Goal: Find specific page/section: Find specific page/section

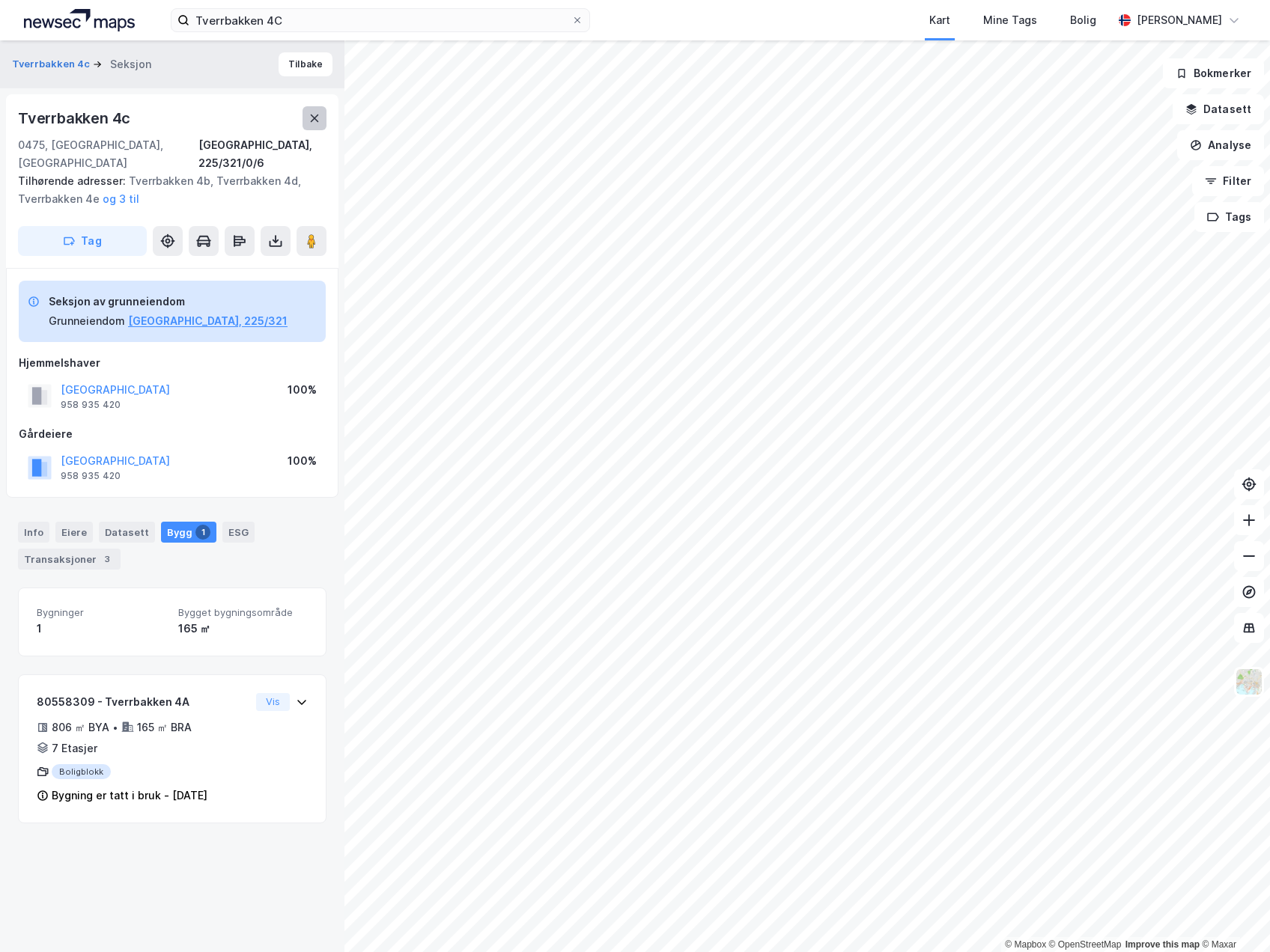
click at [319, 122] on icon at bounding box center [313, 118] width 12 height 12
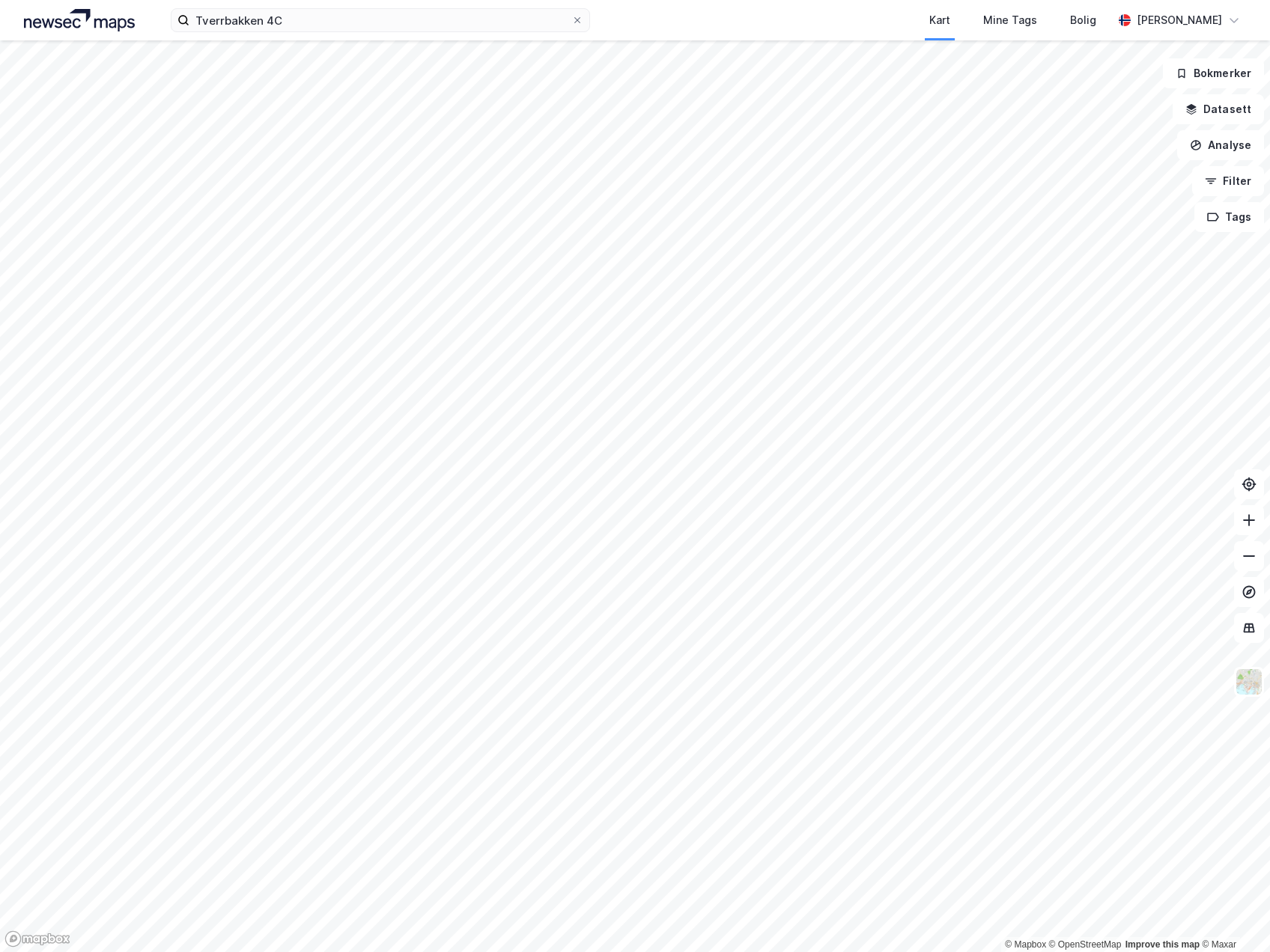
click at [101, 20] on img at bounding box center [79, 20] width 111 height 23
